Goal: Task Accomplishment & Management: Use online tool/utility

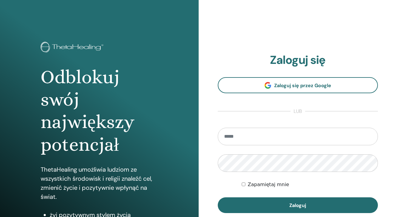
type input "**********"
click at [297, 205] on button "Zaloguj" at bounding box center [298, 206] width 160 height 16
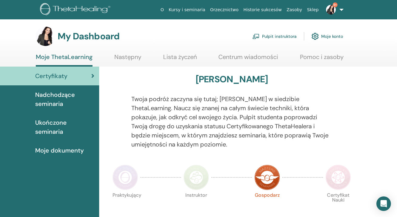
click at [281, 37] on link "Pulpit instruktora" at bounding box center [274, 36] width 44 height 13
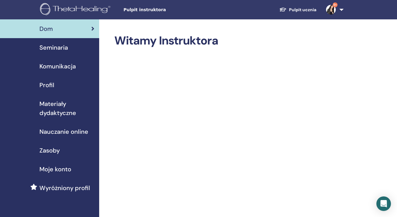
click at [66, 45] on span "Seminaria" at bounding box center [53, 47] width 28 height 9
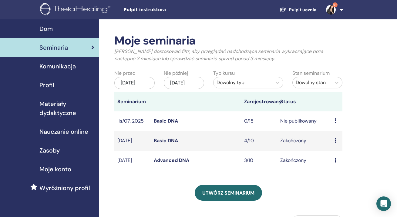
click at [174, 123] on link "Basic DNA" at bounding box center [166, 121] width 24 height 6
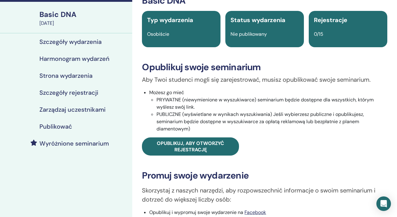
scroll to position [43, 0]
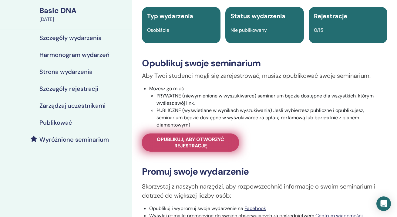
click at [205, 145] on span "Opublikuj, aby otworzyć rejestrację" at bounding box center [190, 142] width 82 height 13
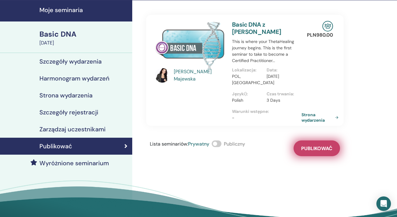
scroll to position [17, 0]
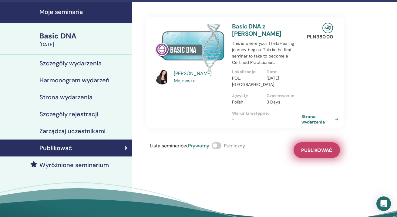
click at [316, 153] on span "Publikować" at bounding box center [316, 150] width 31 height 6
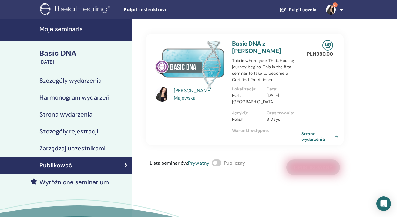
scroll to position [0, 0]
